Goal: Task Accomplishment & Management: Manage account settings

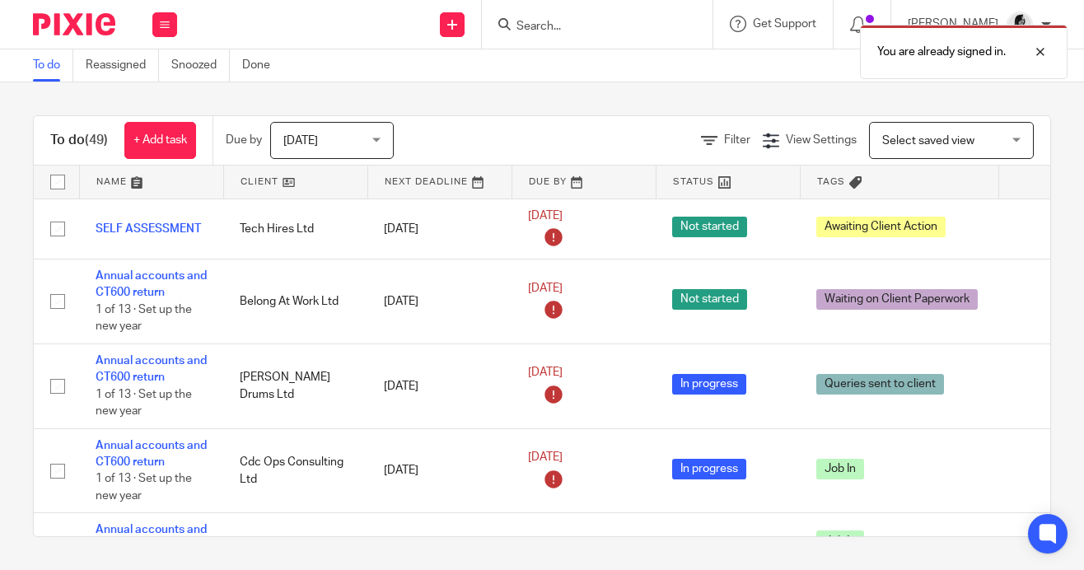
click at [611, 23] on div "You are already signed in." at bounding box center [805, 47] width 526 height 63
click at [568, 25] on div "You are already signed in." at bounding box center [805, 47] width 526 height 63
click at [1046, 52] on div at bounding box center [1028, 52] width 44 height 20
click at [573, 31] on input "Search" at bounding box center [589, 27] width 148 height 15
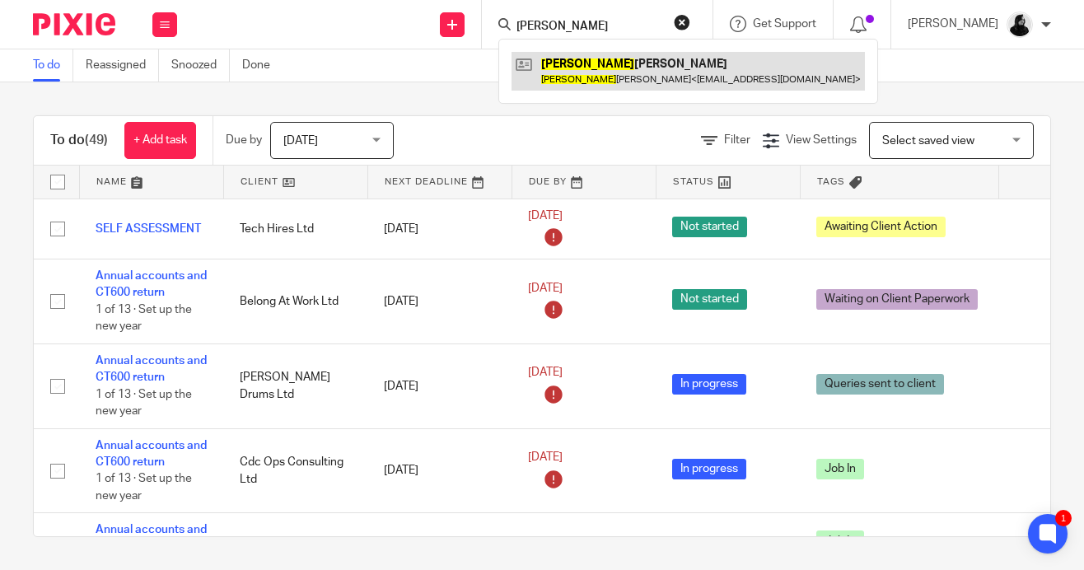
type input "nicola"
click at [578, 60] on link at bounding box center [688, 71] width 353 height 38
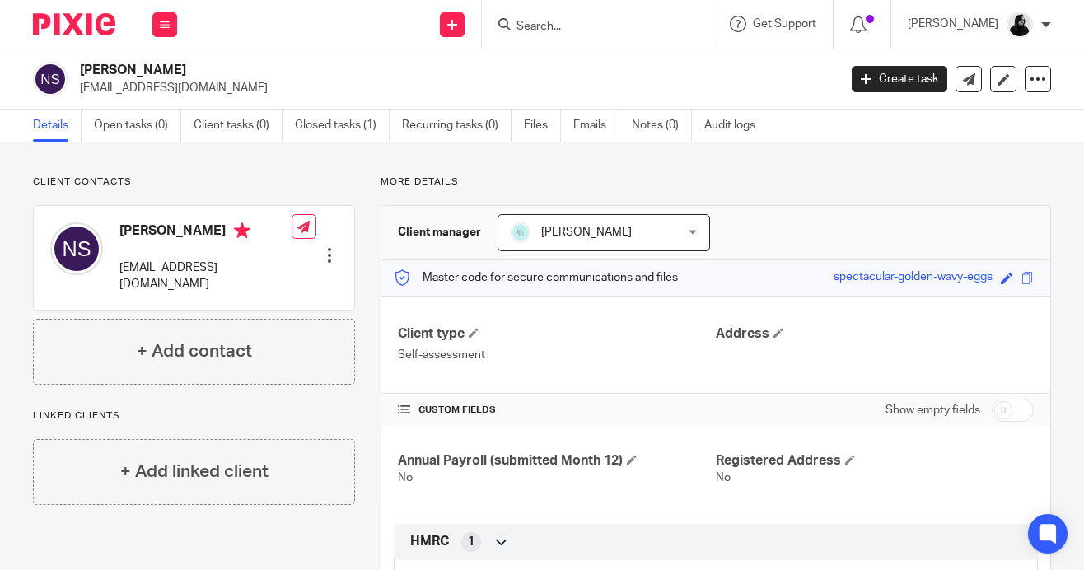
click at [376, 142] on div "Details Open tasks (0) Client tasks (0) Closed tasks (1) Recurring tasks (0) Fi…" at bounding box center [542, 126] width 1084 height 33
click at [369, 129] on link "Closed tasks (1)" at bounding box center [342, 126] width 95 height 32
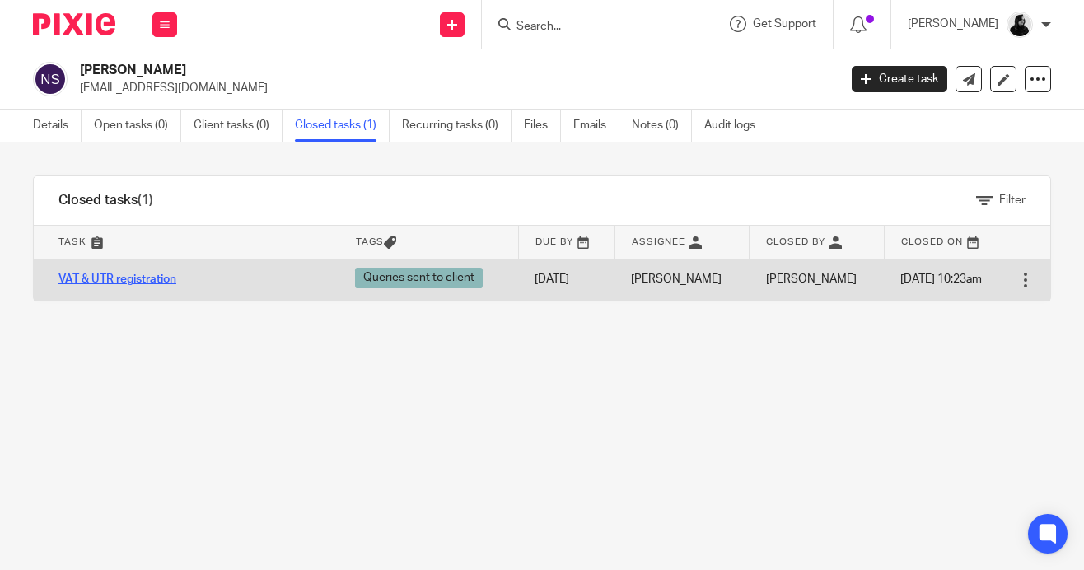
click at [152, 280] on link "VAT & UTR registration" at bounding box center [118, 280] width 118 height 12
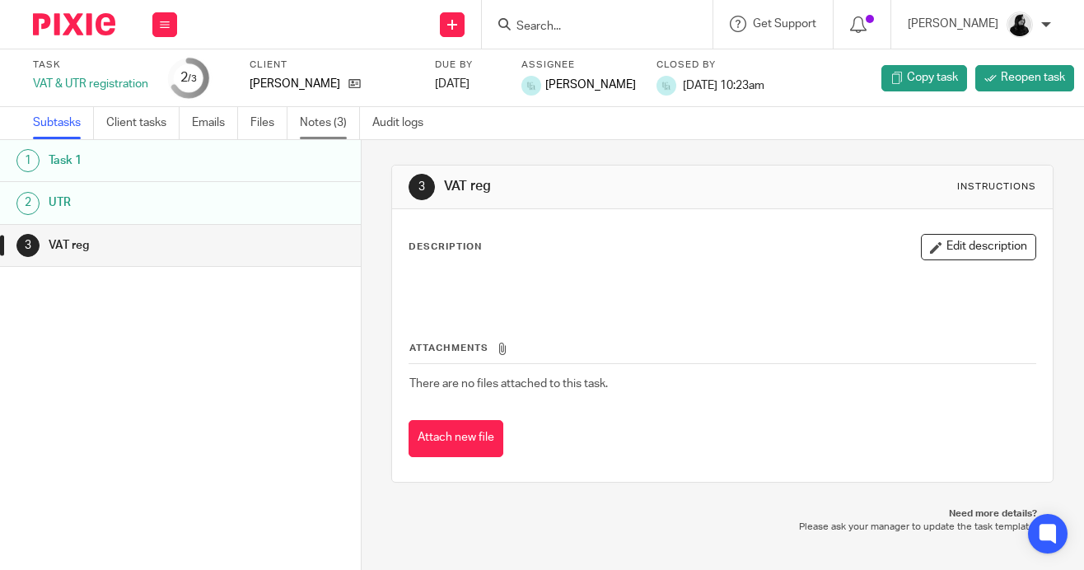
click at [324, 121] on link "Notes (3)" at bounding box center [330, 123] width 60 height 32
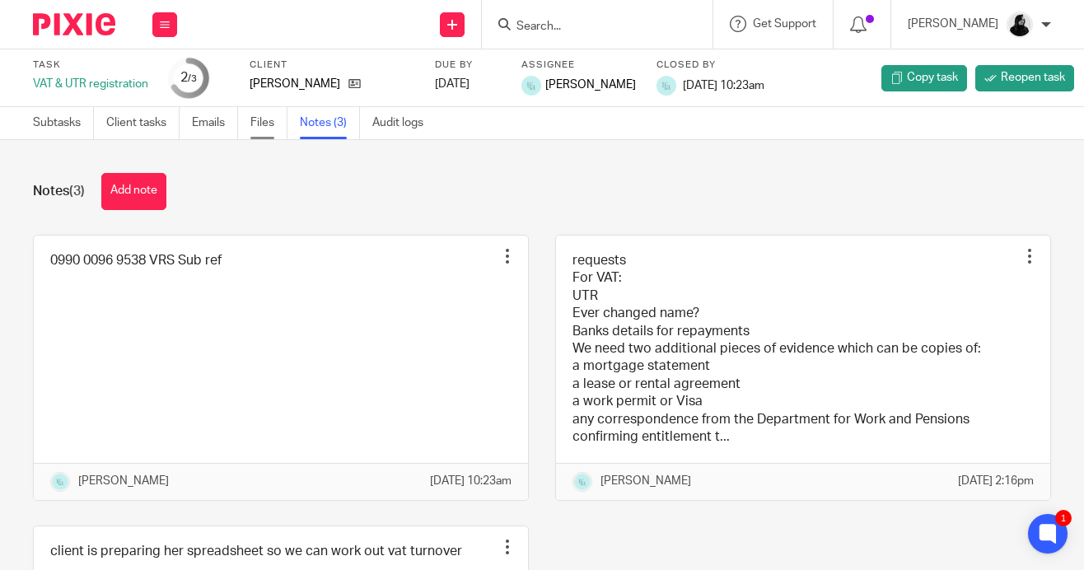
click at [274, 119] on link "Files" at bounding box center [268, 123] width 37 height 32
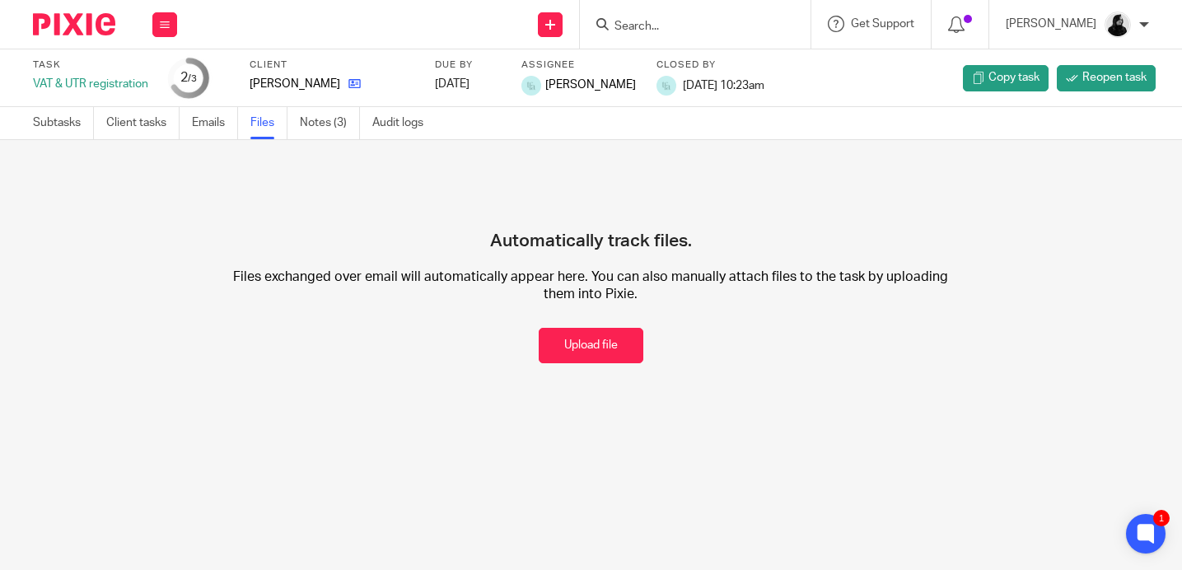
click at [340, 82] on link at bounding box center [350, 84] width 21 height 16
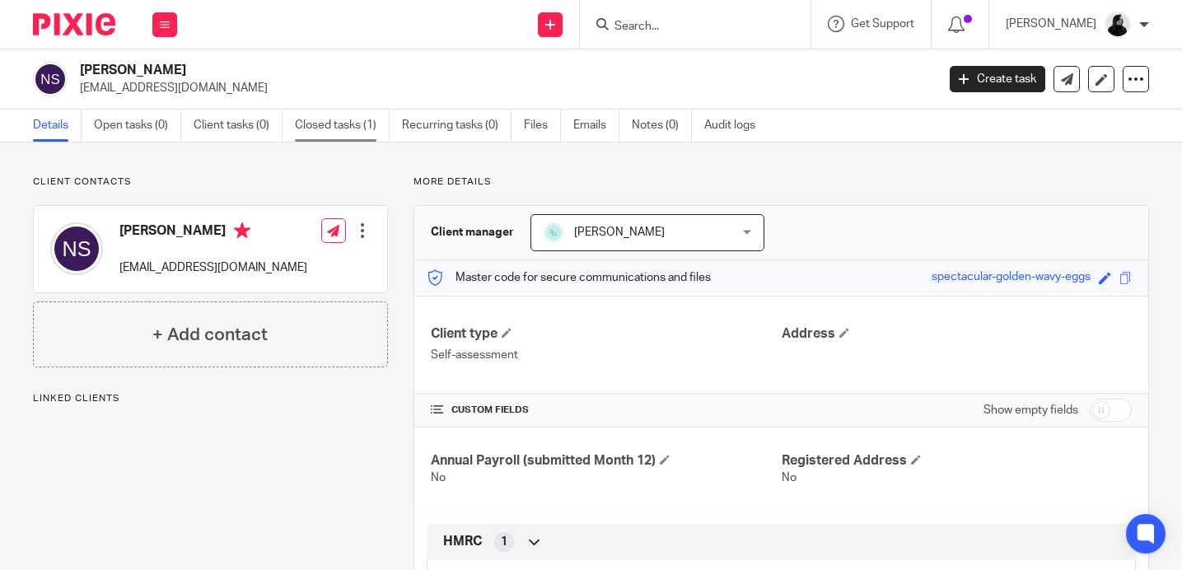
click at [372, 129] on link "Closed tasks (1)" at bounding box center [342, 126] width 95 height 32
